Goal: Task Accomplishment & Management: Manage account settings

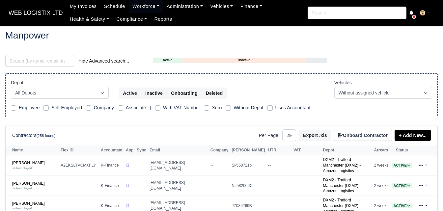
select select "25"
click at [62, 61] on input "search" at bounding box center [39, 61] width 69 height 12
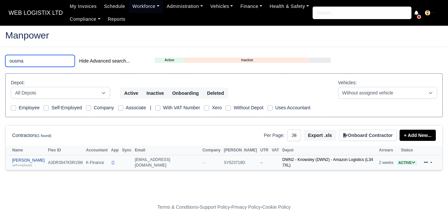
type input "ousma"
click at [25, 160] on link "Ousmane Ousseynou Soumare self-employed" at bounding box center [28, 163] width 33 height 10
click at [29, 161] on link "Ousmane Ousseynou Soumare self-employed" at bounding box center [28, 163] width 33 height 10
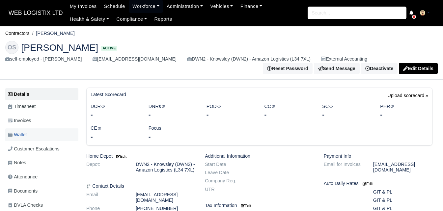
click at [35, 139] on link "Wallet" at bounding box center [41, 134] width 73 height 13
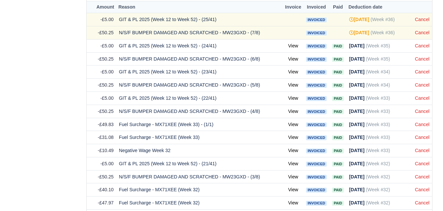
scroll to position [1679, 0]
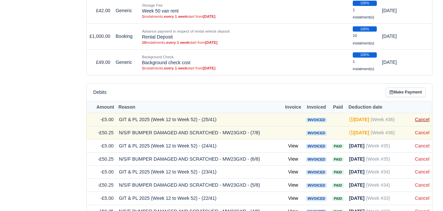
click at [419, 122] on link "Cancel" at bounding box center [422, 119] width 14 height 5
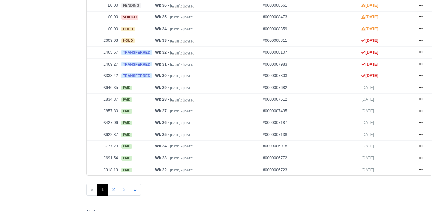
scroll to position [284, 0]
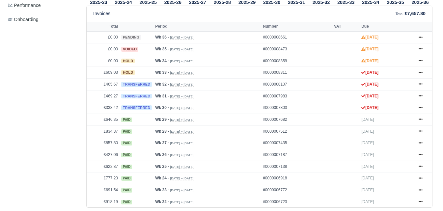
drag, startPoint x: 447, startPoint y: 34, endPoint x: 440, endPoint y: 108, distance: 73.8
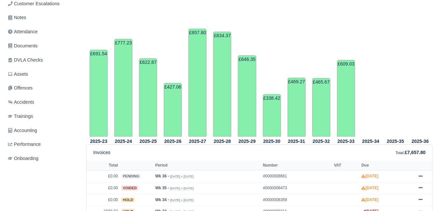
scroll to position [242, 0]
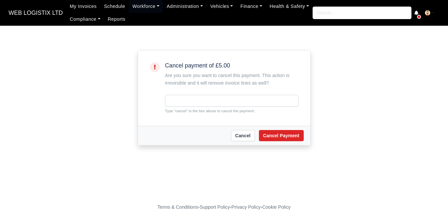
drag, startPoint x: 0, startPoint y: 0, endPoint x: 182, endPoint y: 110, distance: 212.6
click at [182, 110] on small "Type "cancel" in the box above to cancel the payment." at bounding box center [231, 111] width 133 height 6
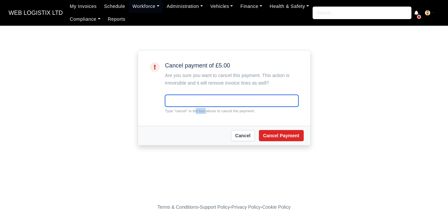
click at [180, 103] on input "text" at bounding box center [231, 101] width 133 height 12
paste input "cancel"
type input "cancel"
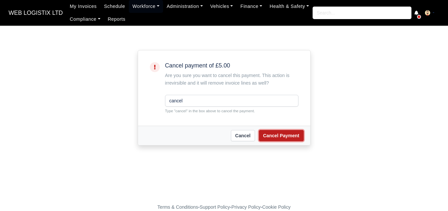
click at [284, 135] on button "Cancel Payment" at bounding box center [281, 135] width 45 height 11
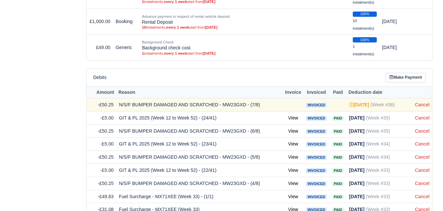
scroll to position [1756, 0]
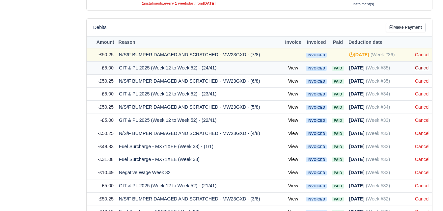
click at [424, 71] on link "Cancel" at bounding box center [422, 67] width 14 height 5
